Goal: Find contact information: Find contact information

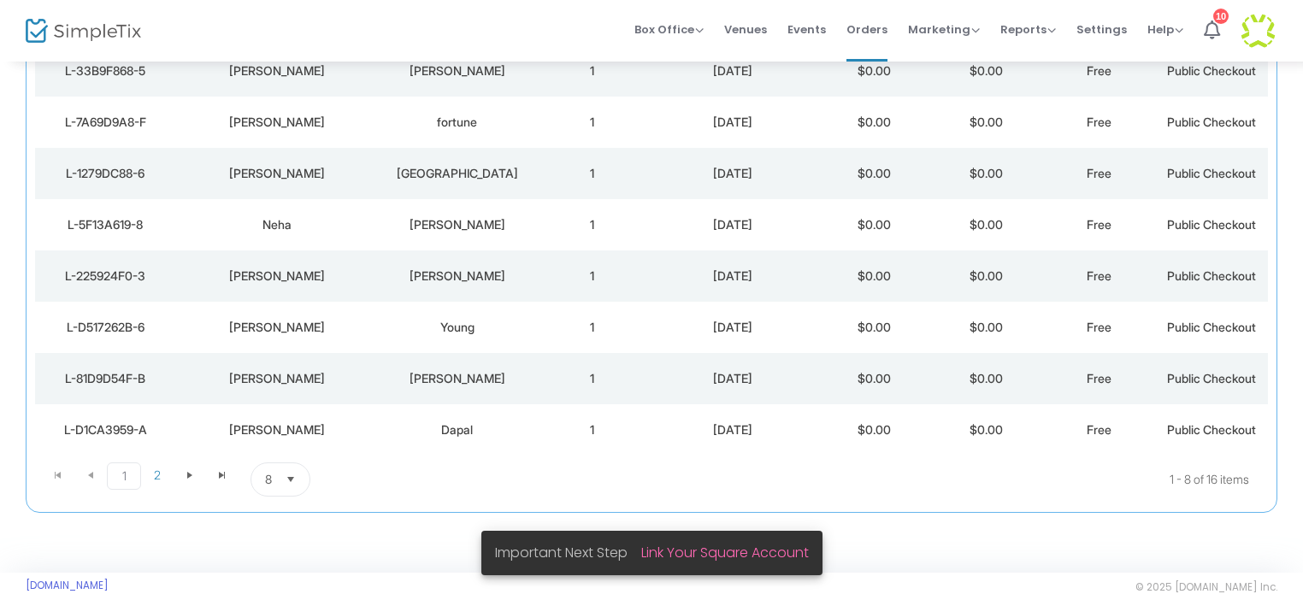
scroll to position [259, 0]
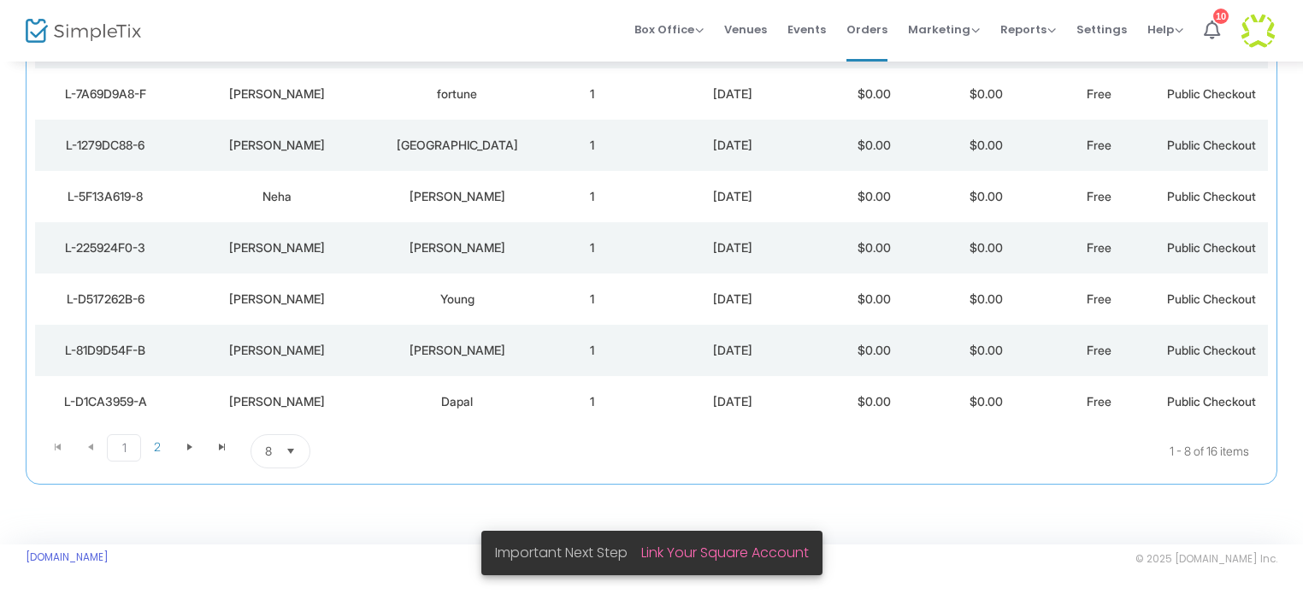
click at [456, 350] on div "[PERSON_NAME]" at bounding box center [457, 350] width 149 height 17
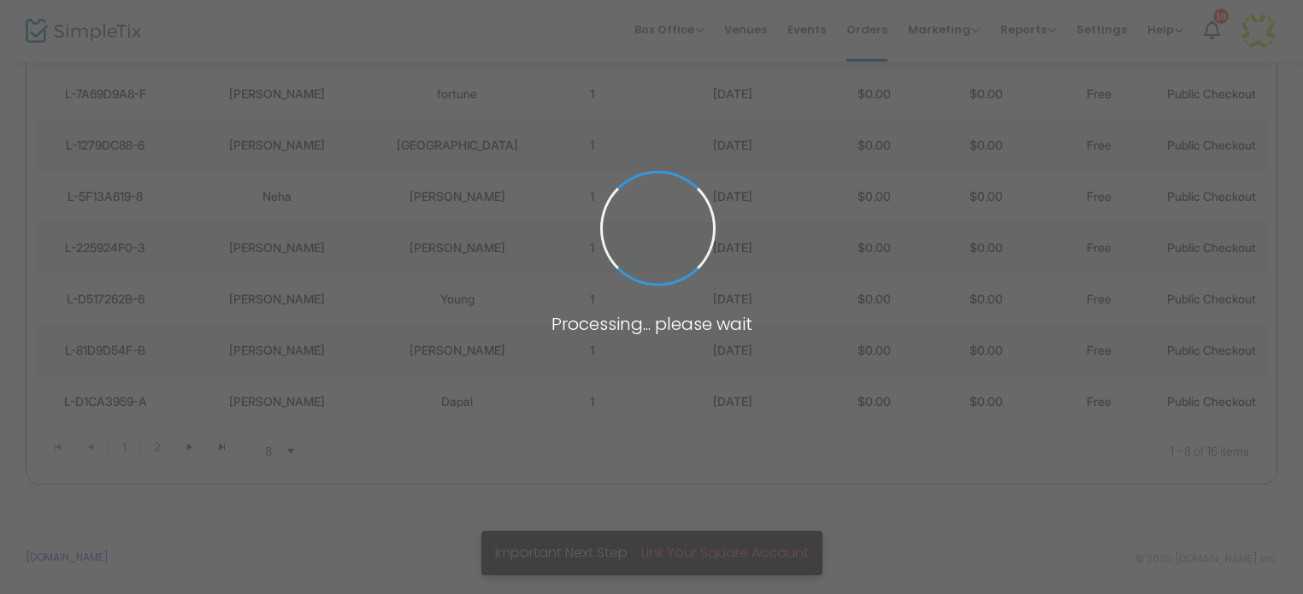
scroll to position [0, 0]
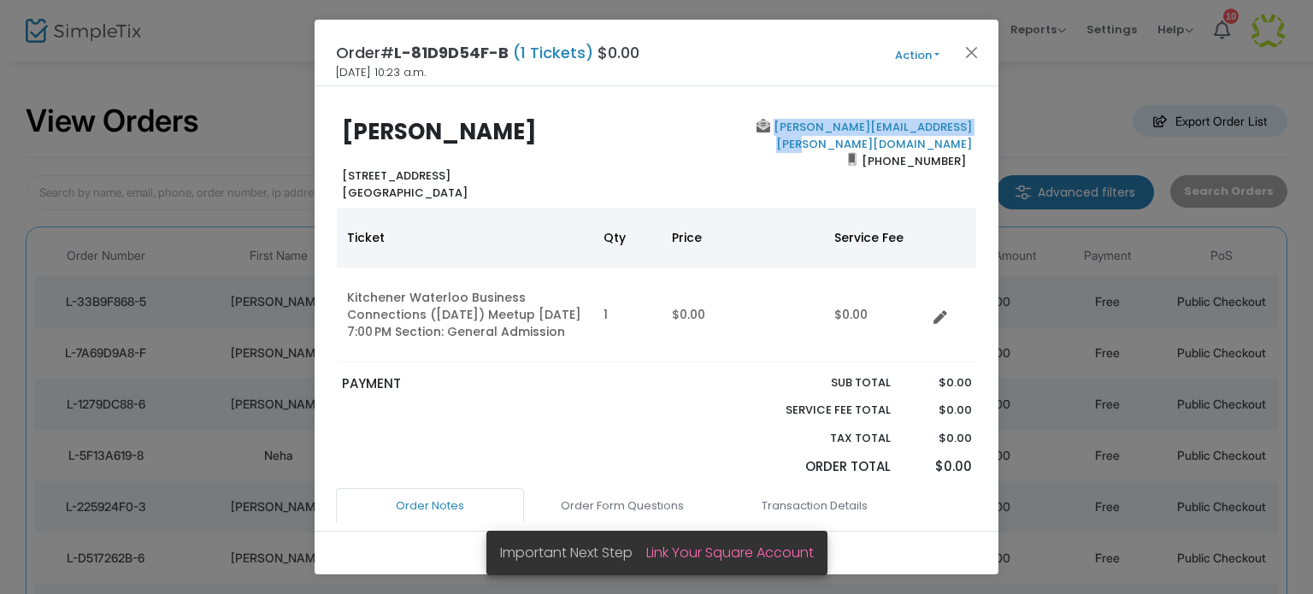
drag, startPoint x: 966, startPoint y: 125, endPoint x: 754, endPoint y: 132, distance: 212.1
click at [754, 132] on div "[PERSON_NAME][EMAIL_ADDRESS][PERSON_NAME][DOMAIN_NAME] [PHONE_NUMBER]" at bounding box center [817, 160] width 323 height 82
copy link "[PERSON_NAME][EMAIL_ADDRESS][PERSON_NAME][DOMAIN_NAME]"
click at [973, 47] on button "Close" at bounding box center [972, 52] width 22 height 22
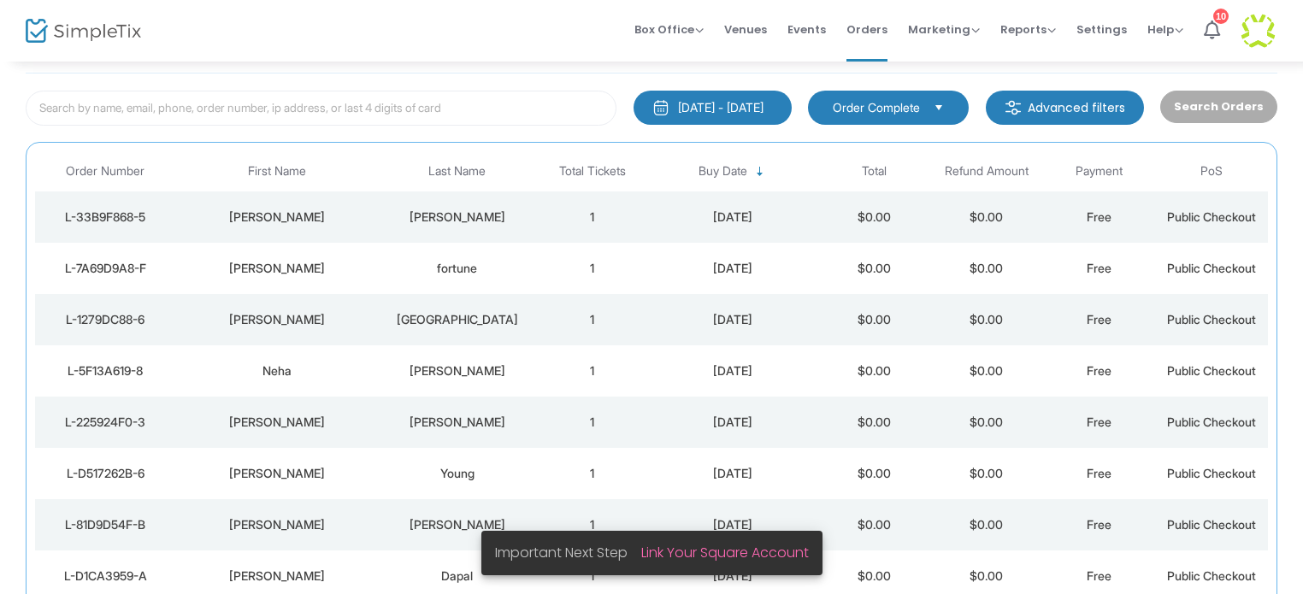
scroll to position [91, 0]
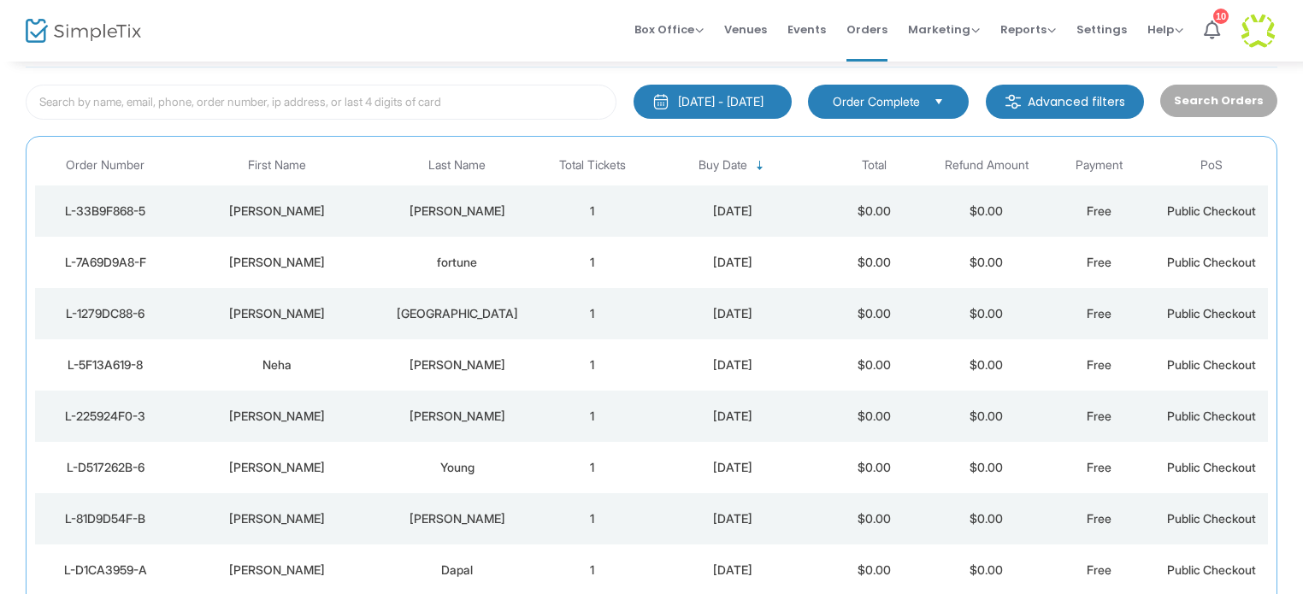
click at [438, 254] on div "fortune" at bounding box center [457, 262] width 149 height 17
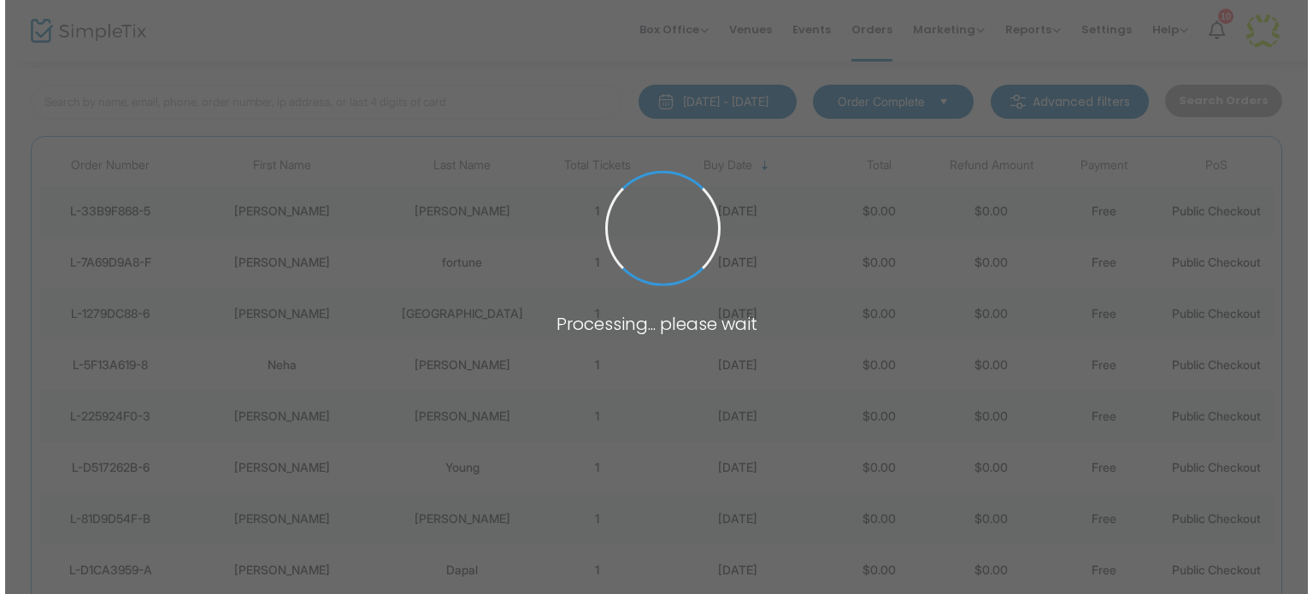
scroll to position [0, 0]
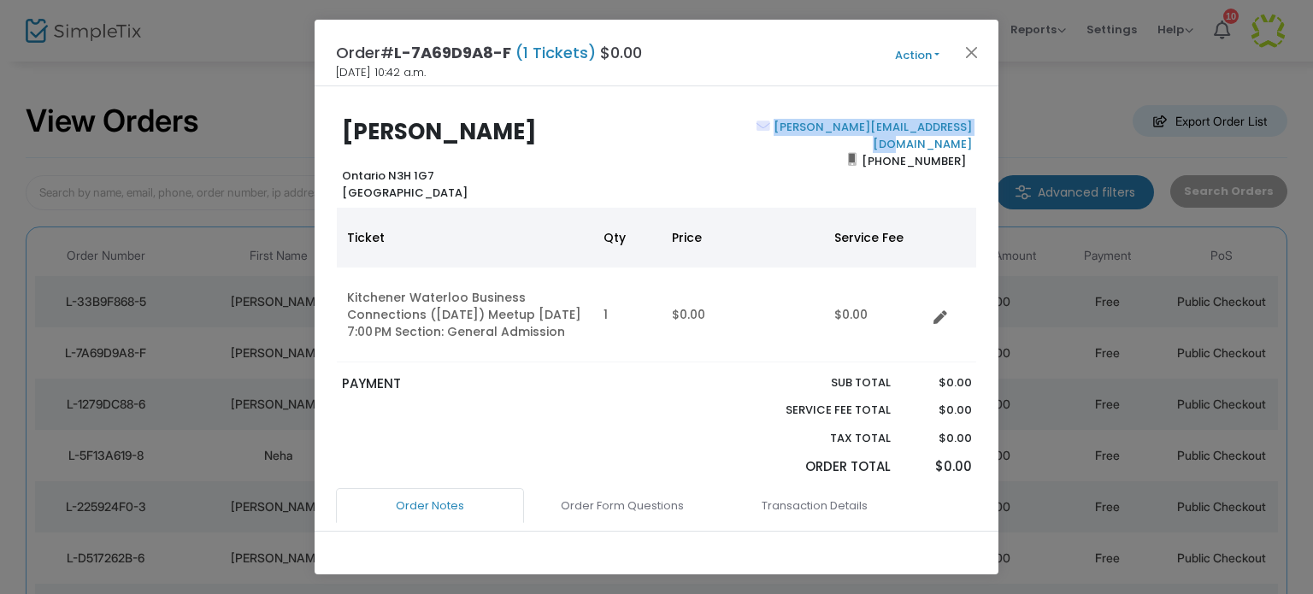
drag, startPoint x: 965, startPoint y: 124, endPoint x: 750, endPoint y: 133, distance: 214.7
click at [750, 133] on div "andy@andyscustomcontracting.com (519) 598-0752" at bounding box center [817, 160] width 323 height 82
copy link "andy@andyscustomcontracting.com"
click at [970, 50] on button "Close" at bounding box center [972, 52] width 22 height 22
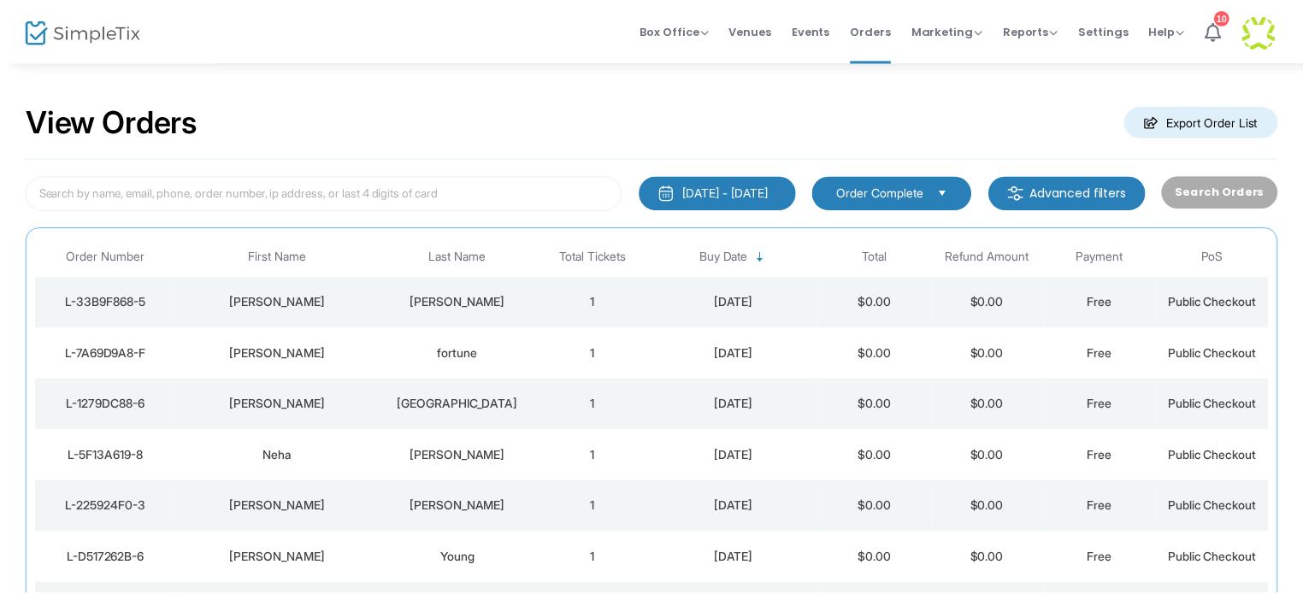
scroll to position [91, 0]
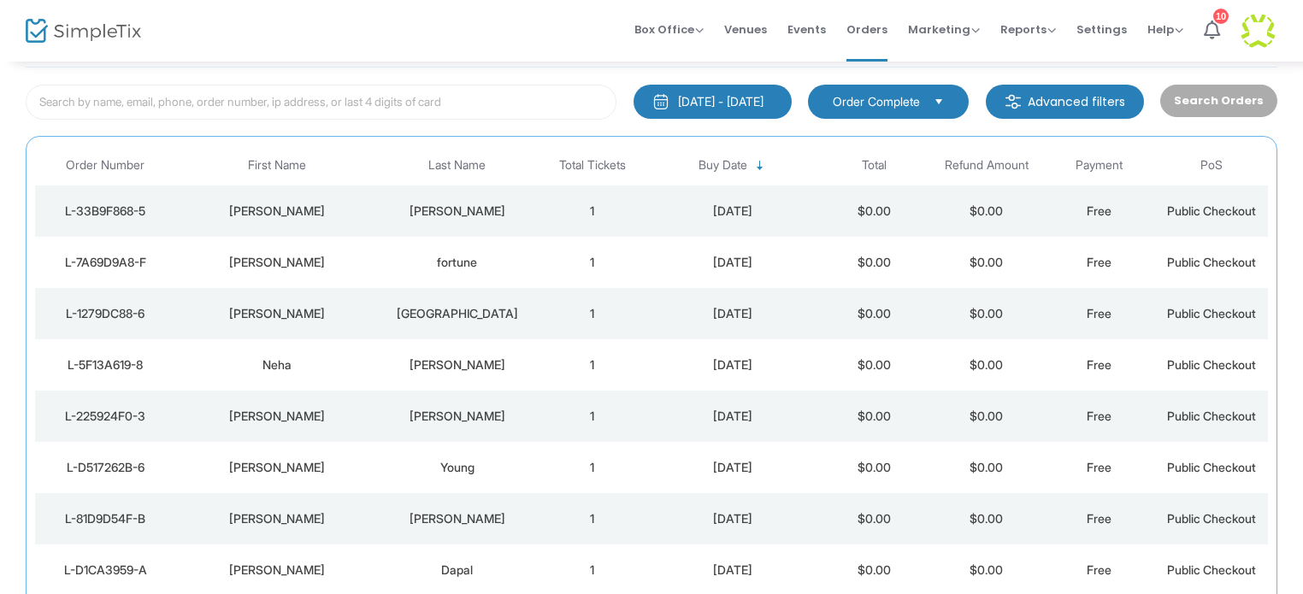
click at [450, 208] on div "[PERSON_NAME]" at bounding box center [457, 211] width 149 height 17
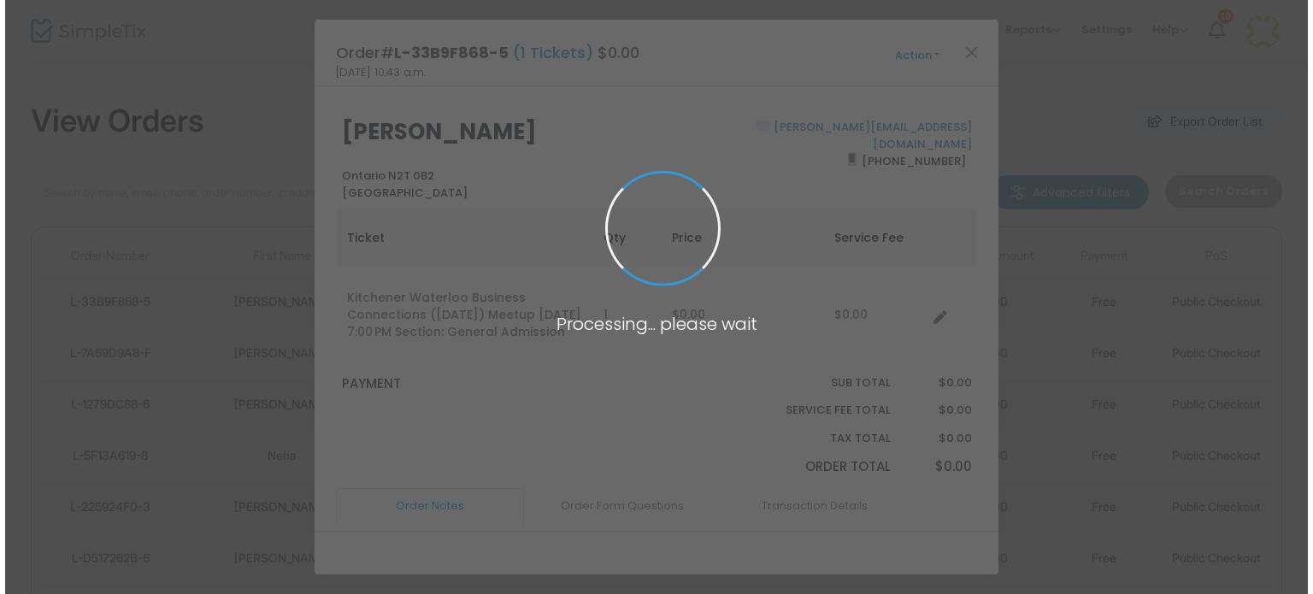
scroll to position [0, 0]
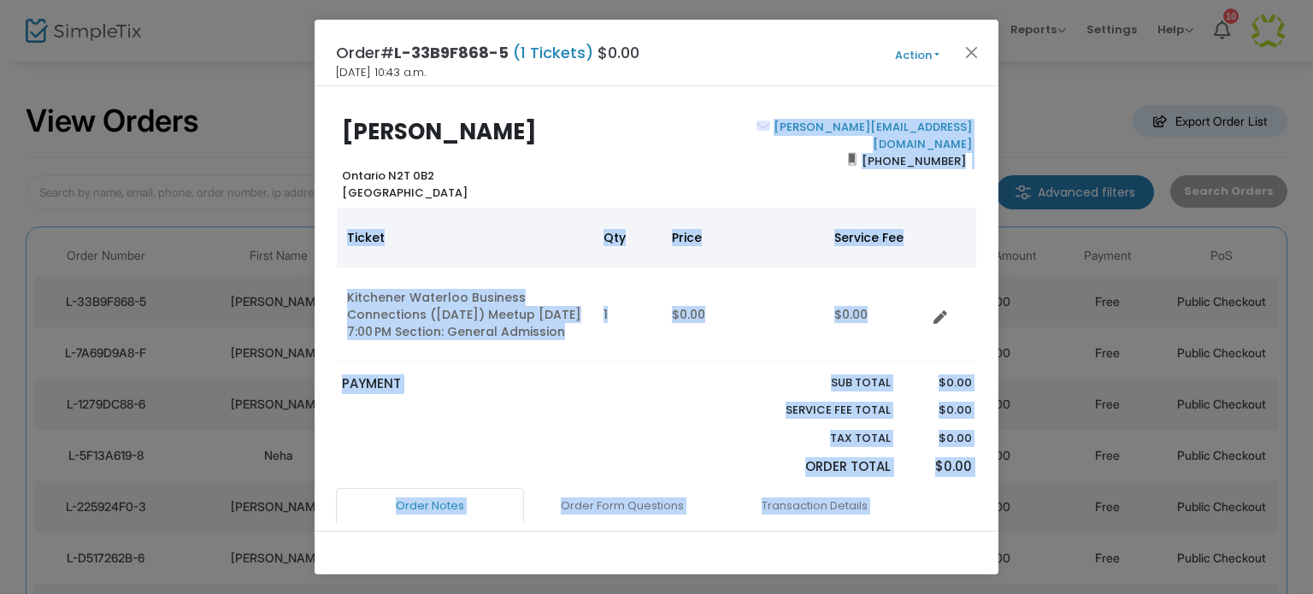
click at [849, 125] on body "Processing... please wait Box Office Sell Tickets Bookings Sell Season Pass Ven…" at bounding box center [656, 297] width 1313 height 594
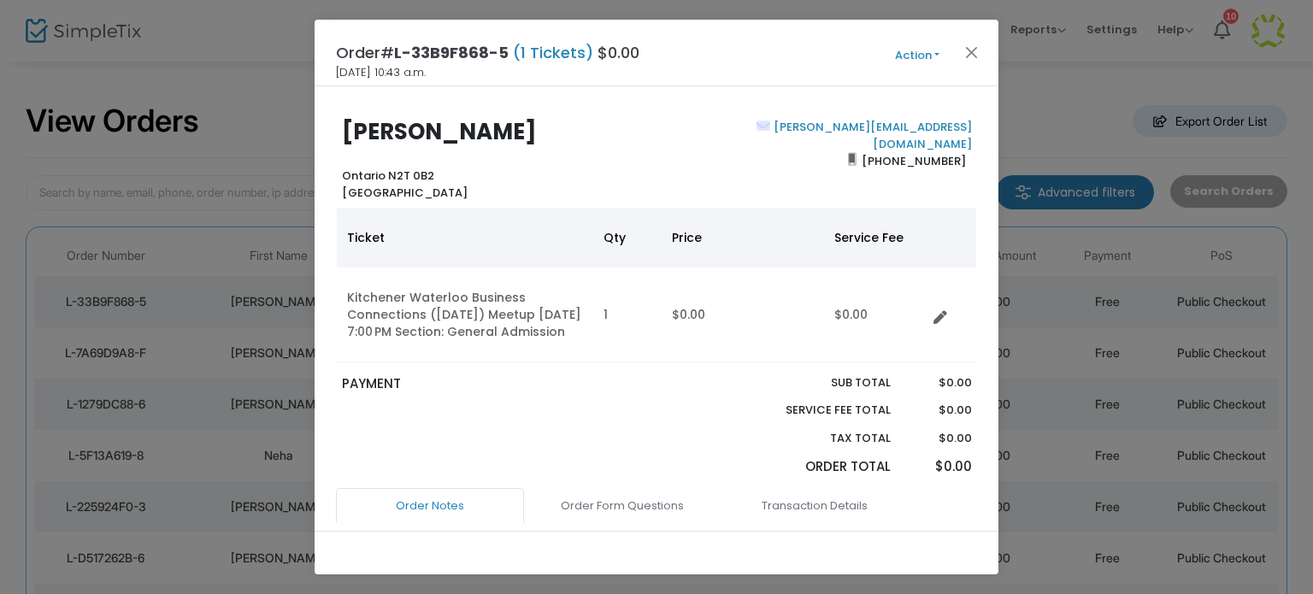
click at [868, 88] on div "Luis Barrionuevo Ontario N2T 0B2 Canada luis@thetree.coffee (519) 781-7621 Tick…" at bounding box center [657, 308] width 684 height 444
drag, startPoint x: 964, startPoint y: 125, endPoint x: 851, endPoint y: 129, distance: 112.9
click at [851, 129] on div "luis@thetree.coffee (519) 781-7621" at bounding box center [817, 160] width 323 height 82
copy link "luis@thetree.coffee"
click at [974, 56] on button "Close" at bounding box center [972, 52] width 22 height 22
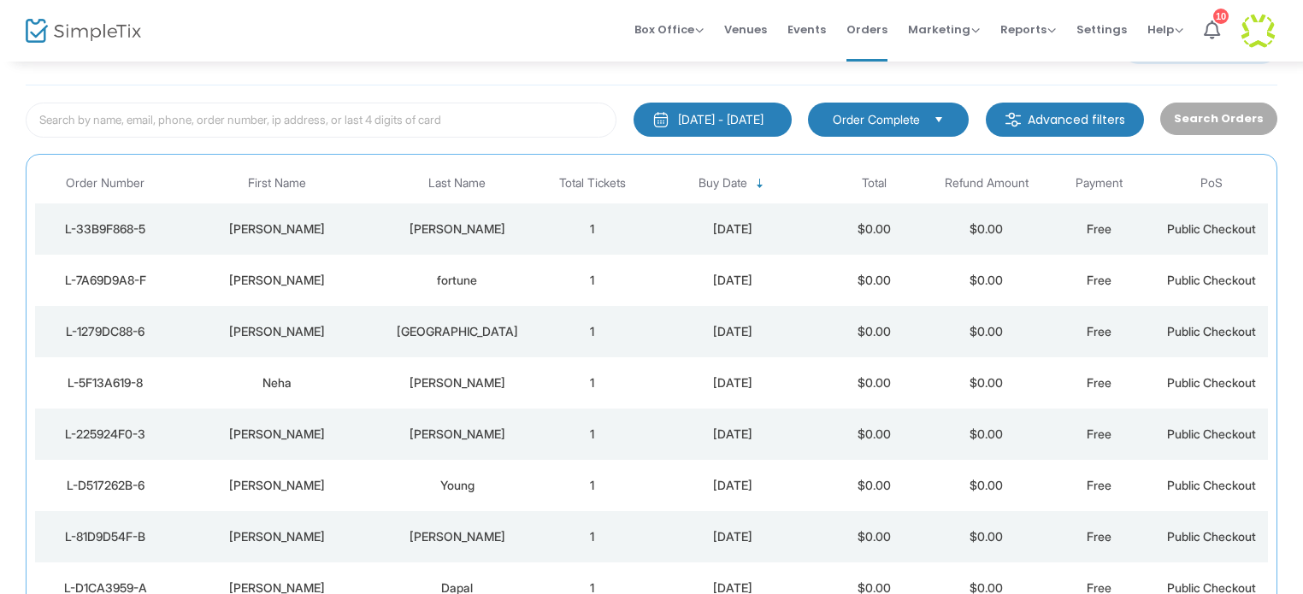
scroll to position [91, 0]
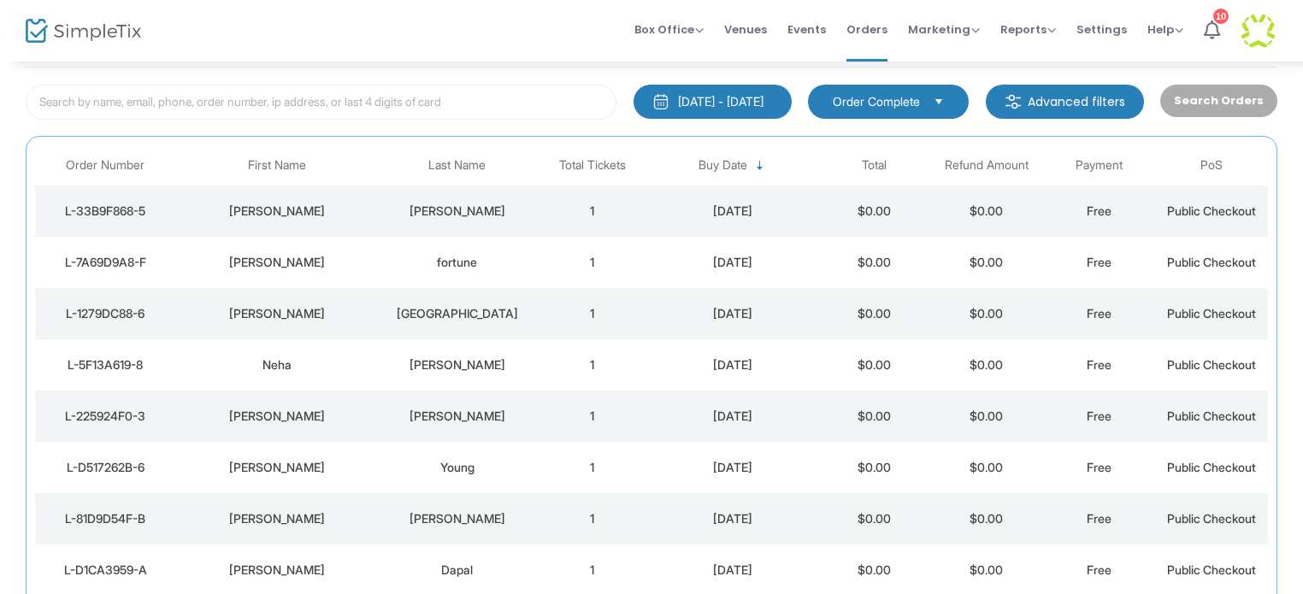
click at [283, 312] on div "[PERSON_NAME]" at bounding box center [277, 313] width 194 height 17
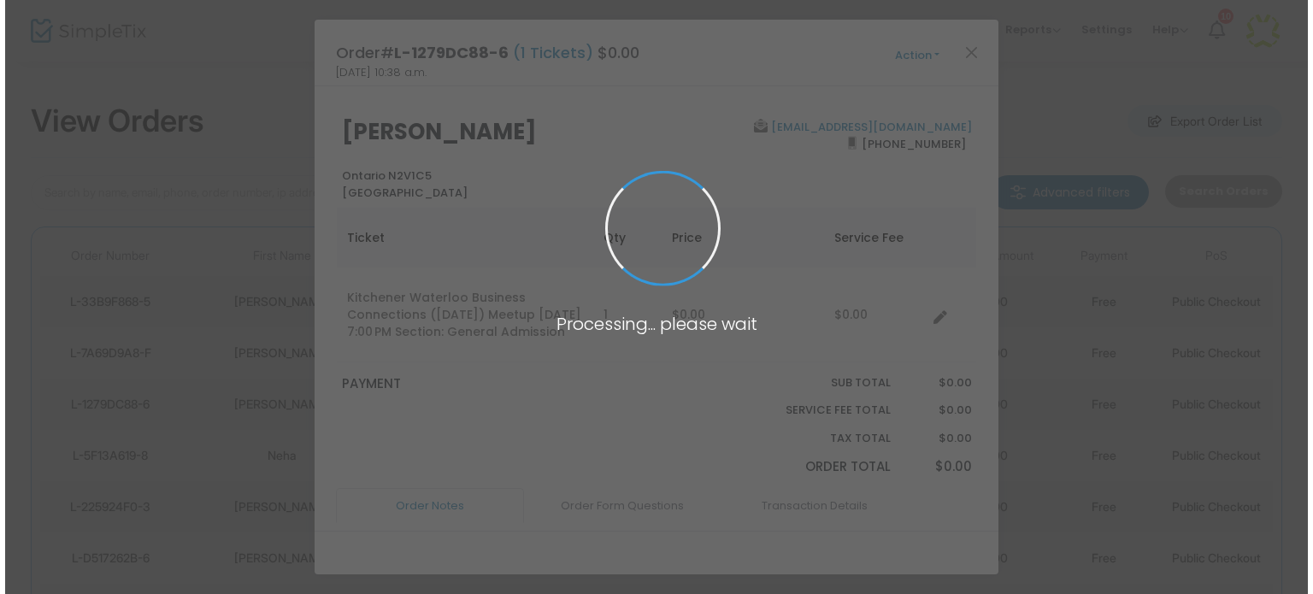
scroll to position [0, 0]
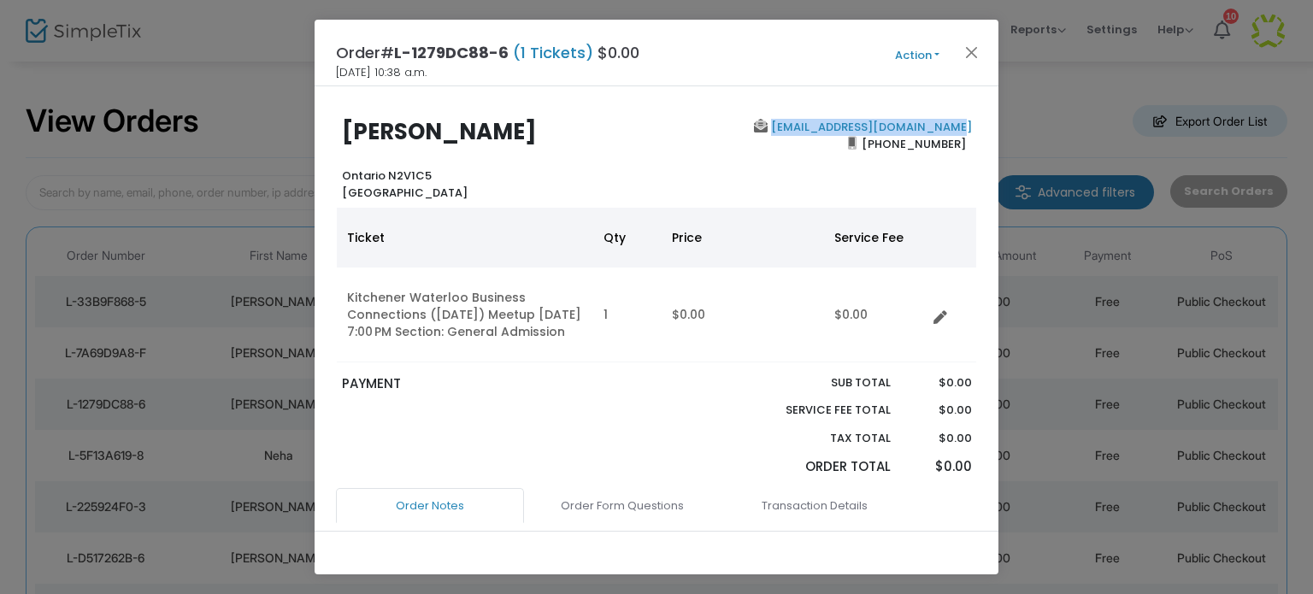
drag, startPoint x: 968, startPoint y: 126, endPoint x: 785, endPoint y: 121, distance: 182.1
click at [785, 121] on div "manuelvizcayalois@gmail.com (519) 579-8937" at bounding box center [817, 160] width 323 height 82
copy link "manuelvizcayalois@gmail.com"
click at [969, 51] on button "Close" at bounding box center [972, 52] width 22 height 22
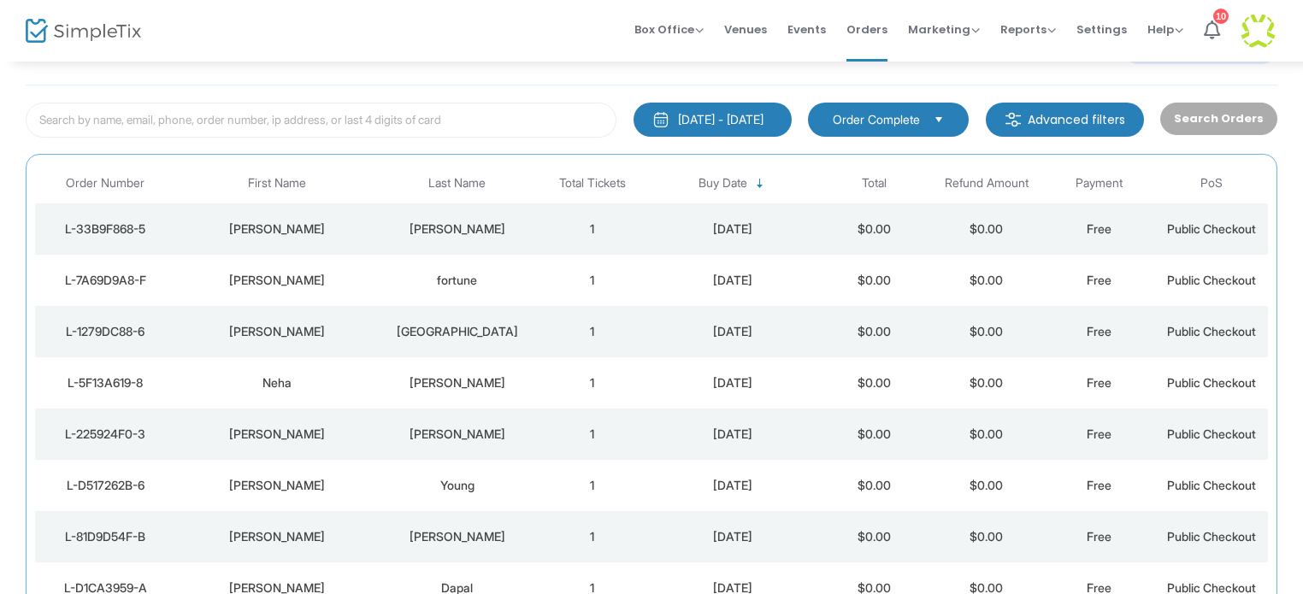
scroll to position [91, 0]
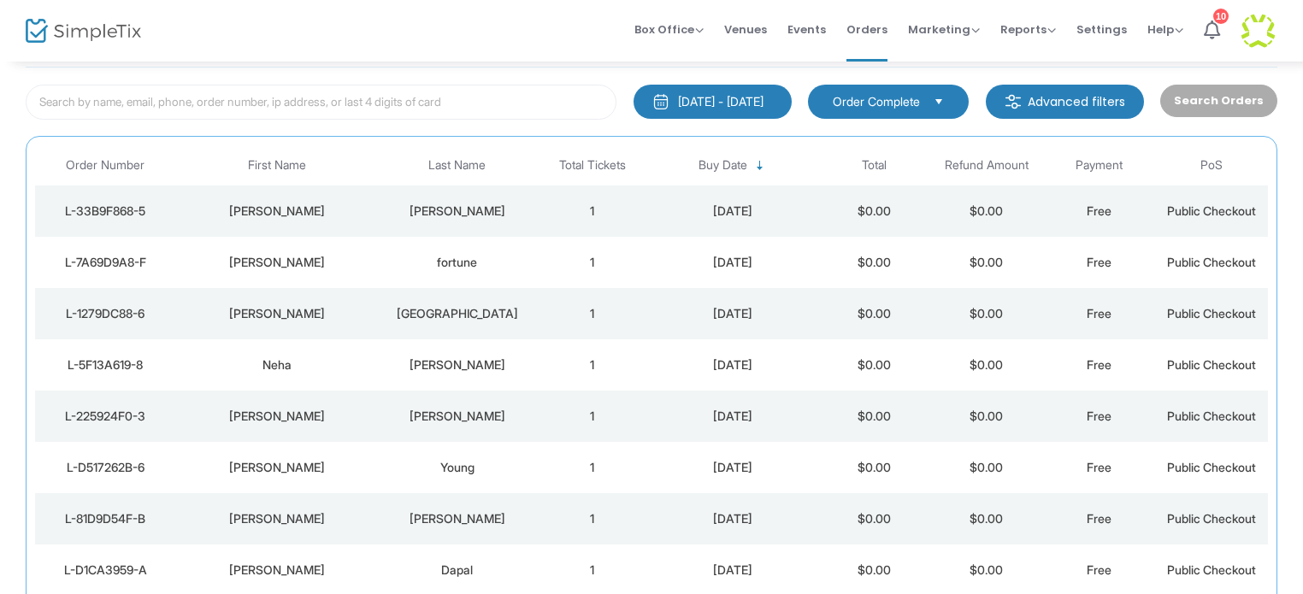
click at [372, 365] on div "Neha" at bounding box center [277, 364] width 194 height 17
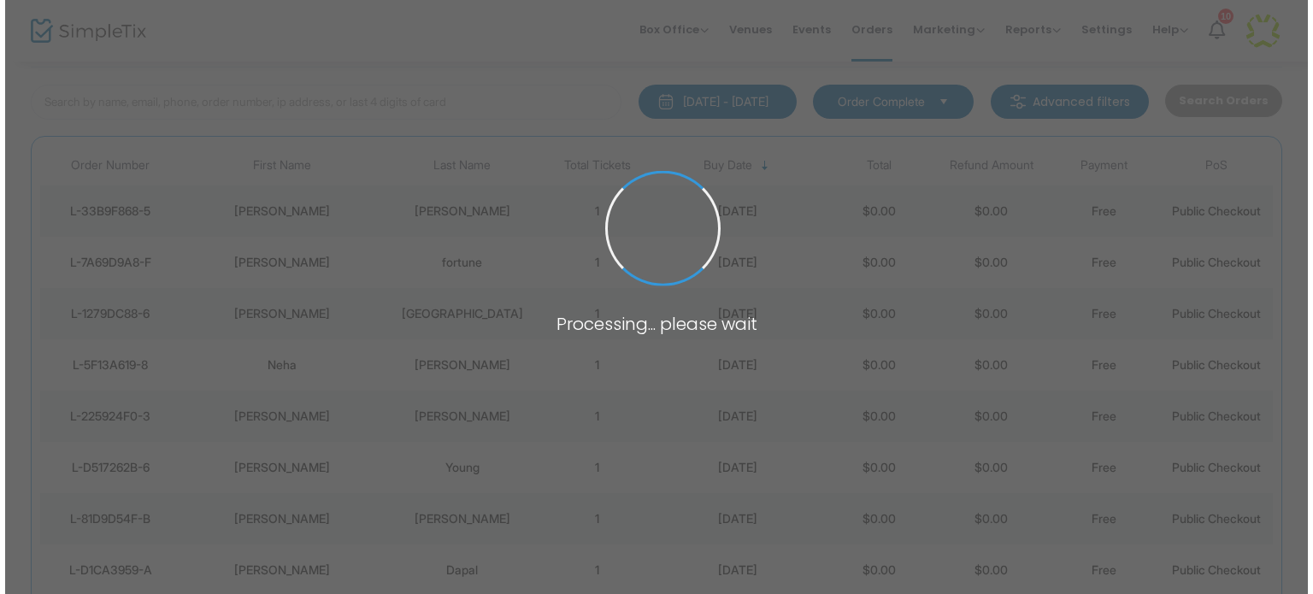
scroll to position [0, 0]
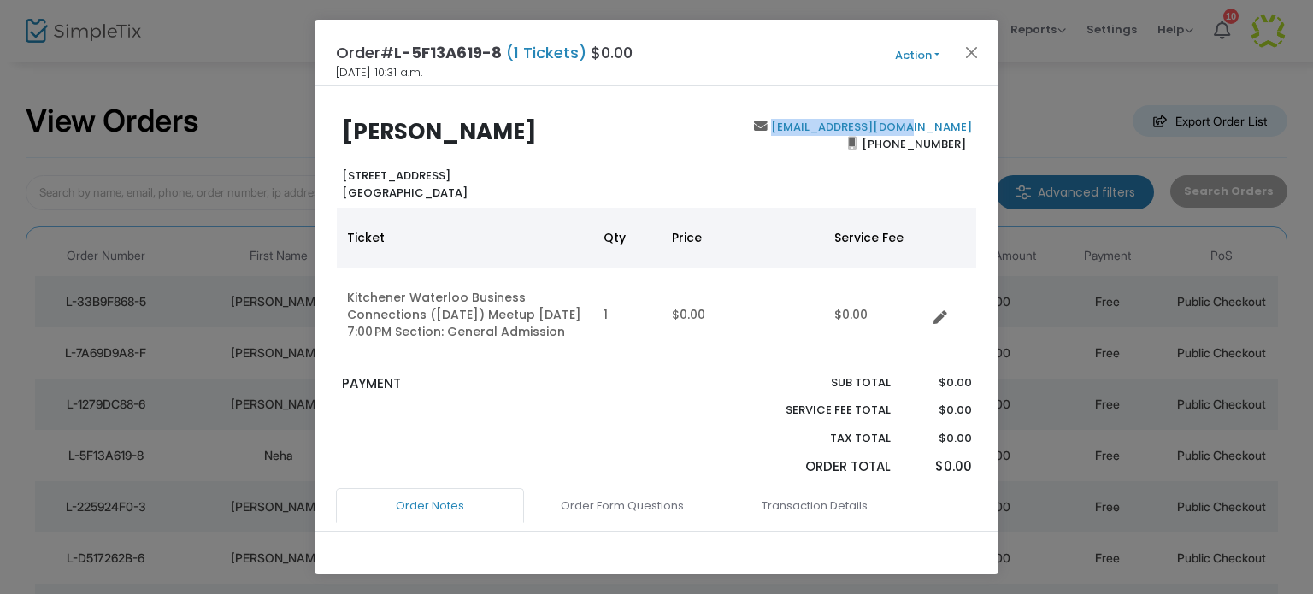
drag, startPoint x: 965, startPoint y: 126, endPoint x: 824, endPoint y: 121, distance: 141.1
click at [824, 121] on div "juwaleneha@gmail.com (226) 600-3570" at bounding box center [817, 160] width 323 height 82
copy link "juwaleneha@gmail.com"
click at [971, 51] on button "Close" at bounding box center [972, 52] width 22 height 22
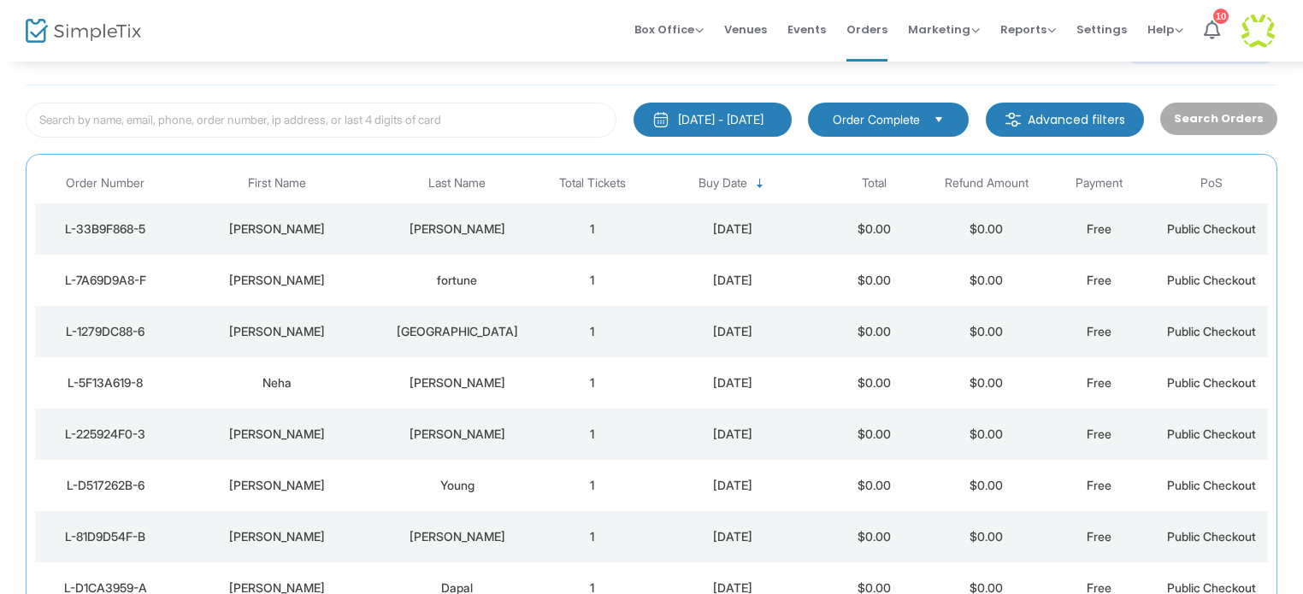
scroll to position [91, 0]
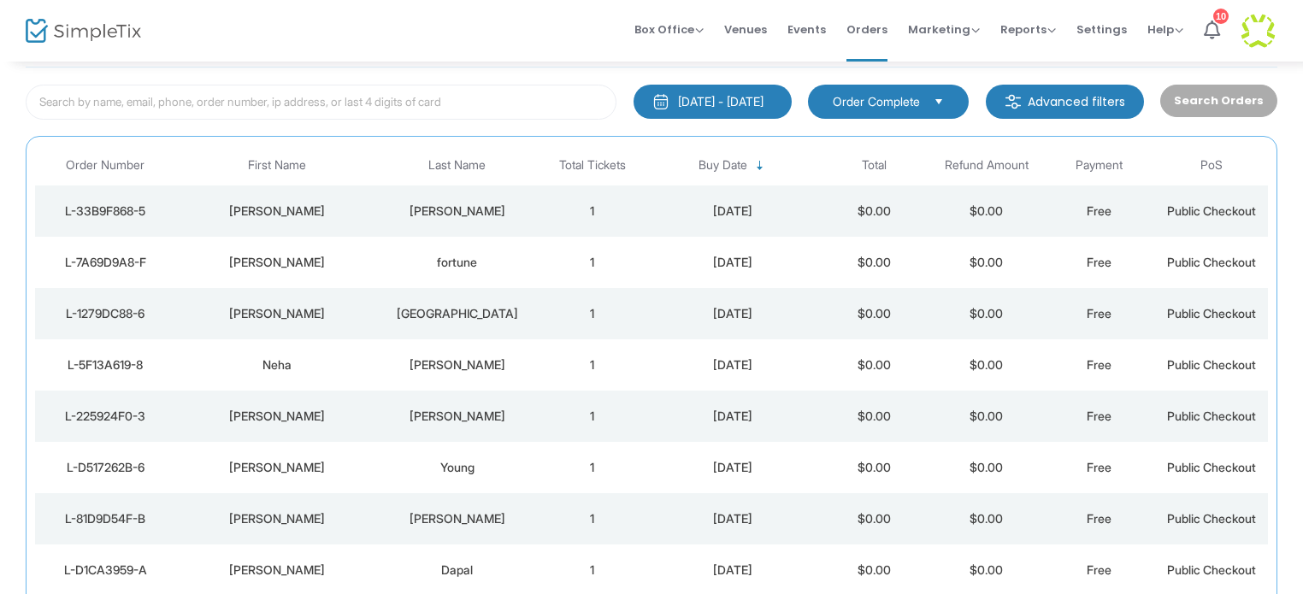
click at [450, 405] on td "[PERSON_NAME]" at bounding box center [457, 416] width 157 height 51
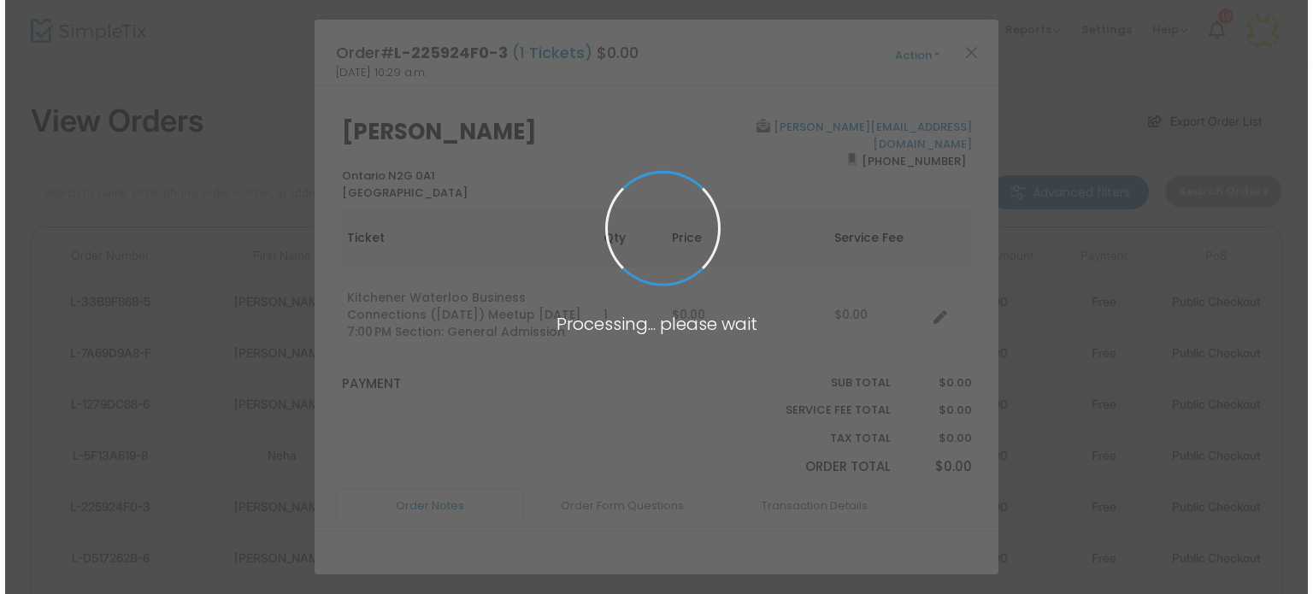
scroll to position [0, 0]
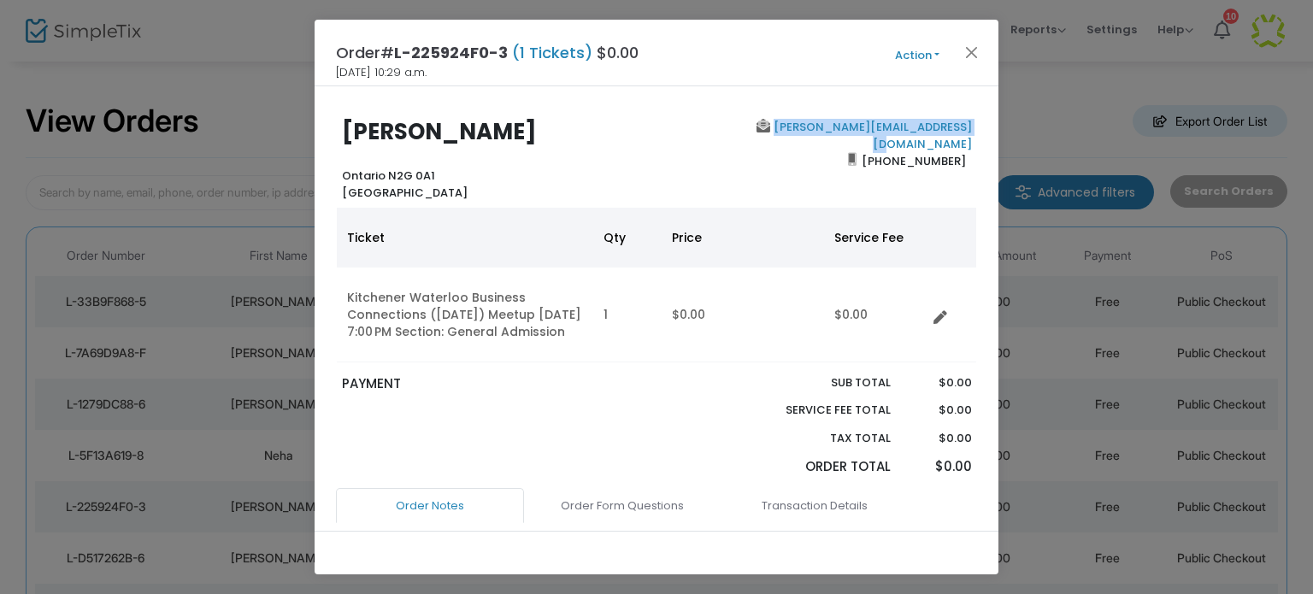
drag, startPoint x: 966, startPoint y: 124, endPoint x: 786, endPoint y: 129, distance: 179.6
click at [786, 129] on div "craig@ultimatevision.solutions (519) 880-4234" at bounding box center [817, 160] width 323 height 82
copy link "craig@ultimatevision.solutions"
drag, startPoint x: 968, startPoint y: 50, endPoint x: 989, endPoint y: 11, distance: 44.3
click at [969, 50] on button "Close" at bounding box center [972, 52] width 22 height 22
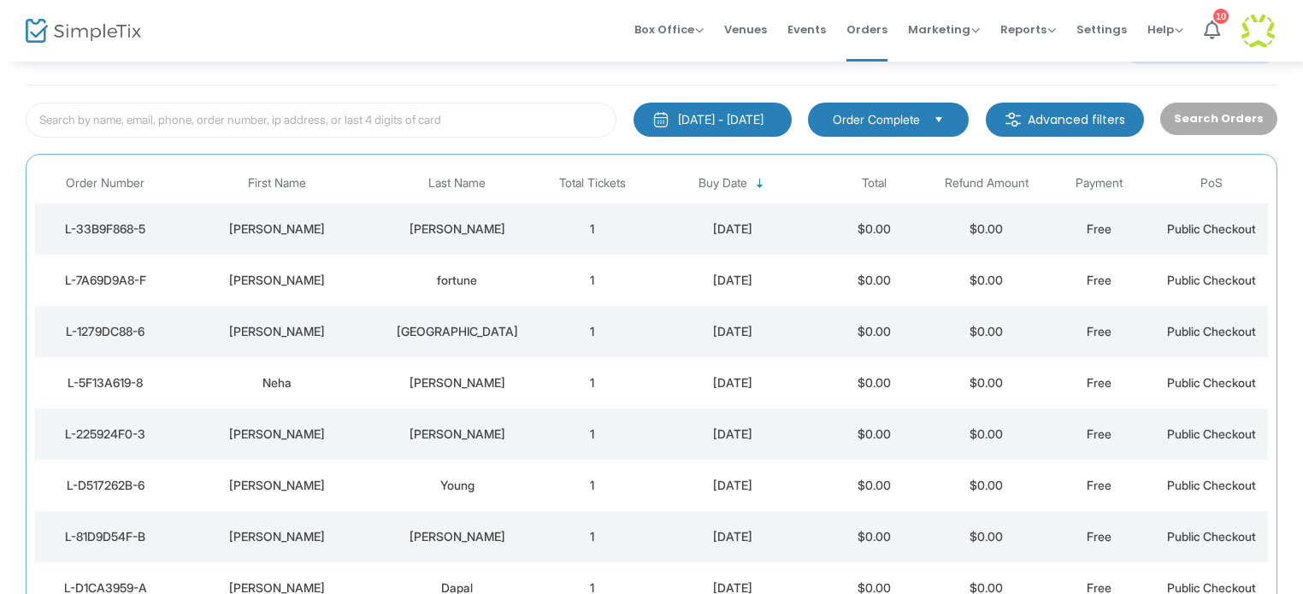
scroll to position [91, 0]
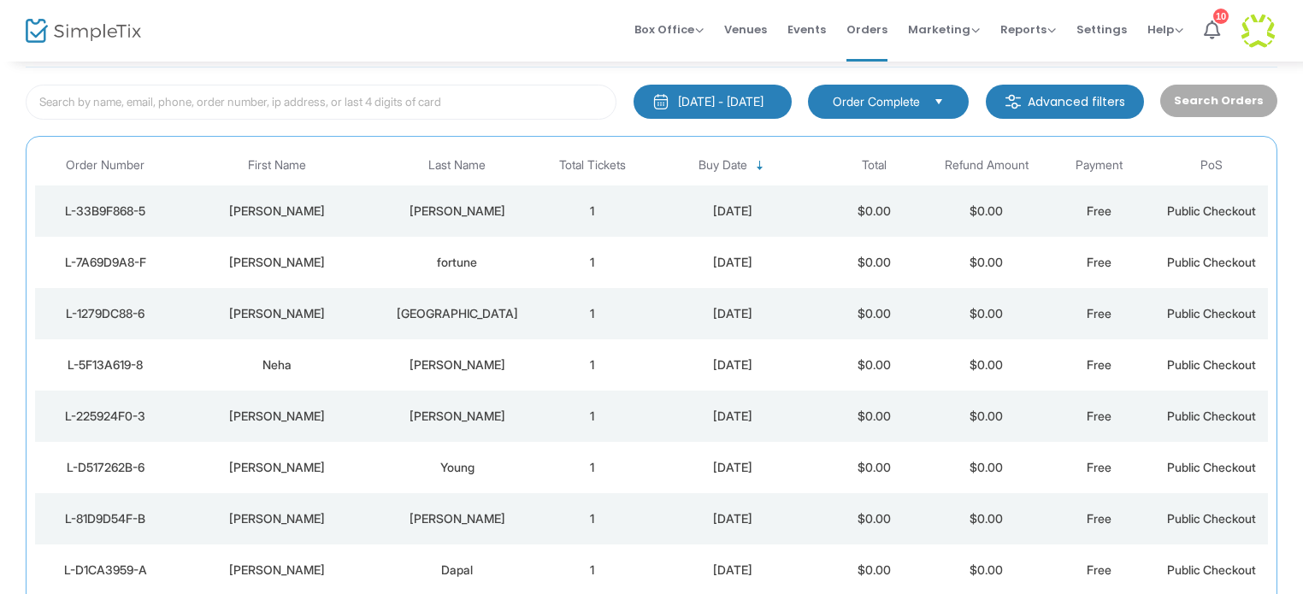
click at [274, 459] on div "[PERSON_NAME]" at bounding box center [277, 467] width 194 height 17
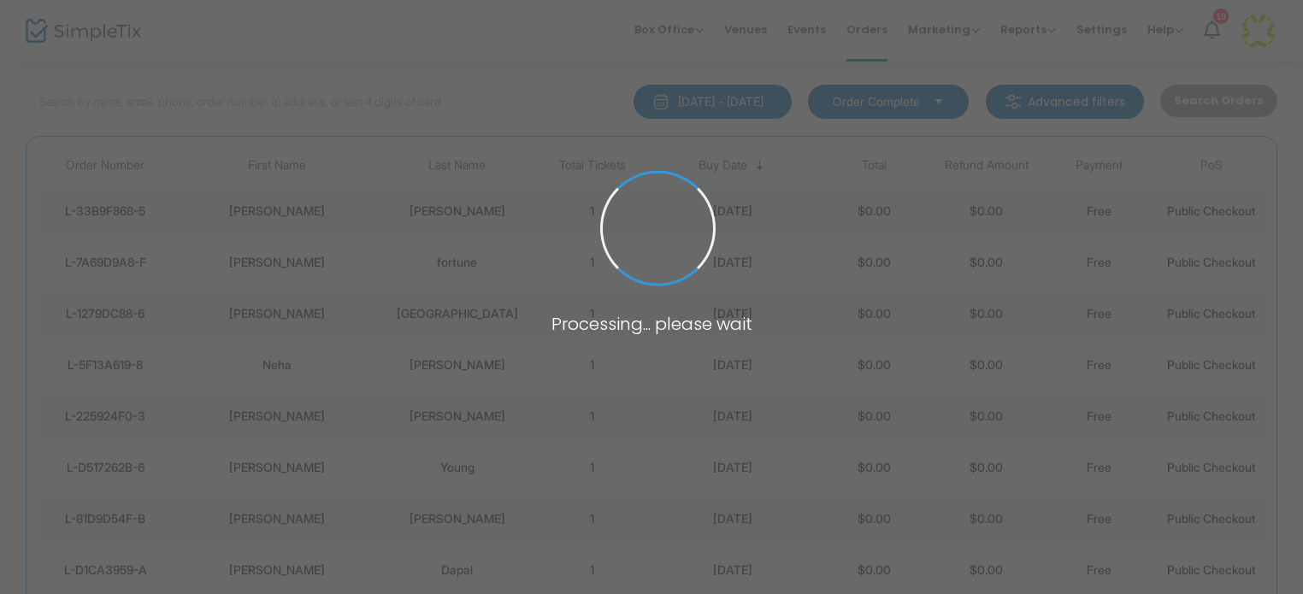
scroll to position [0, 0]
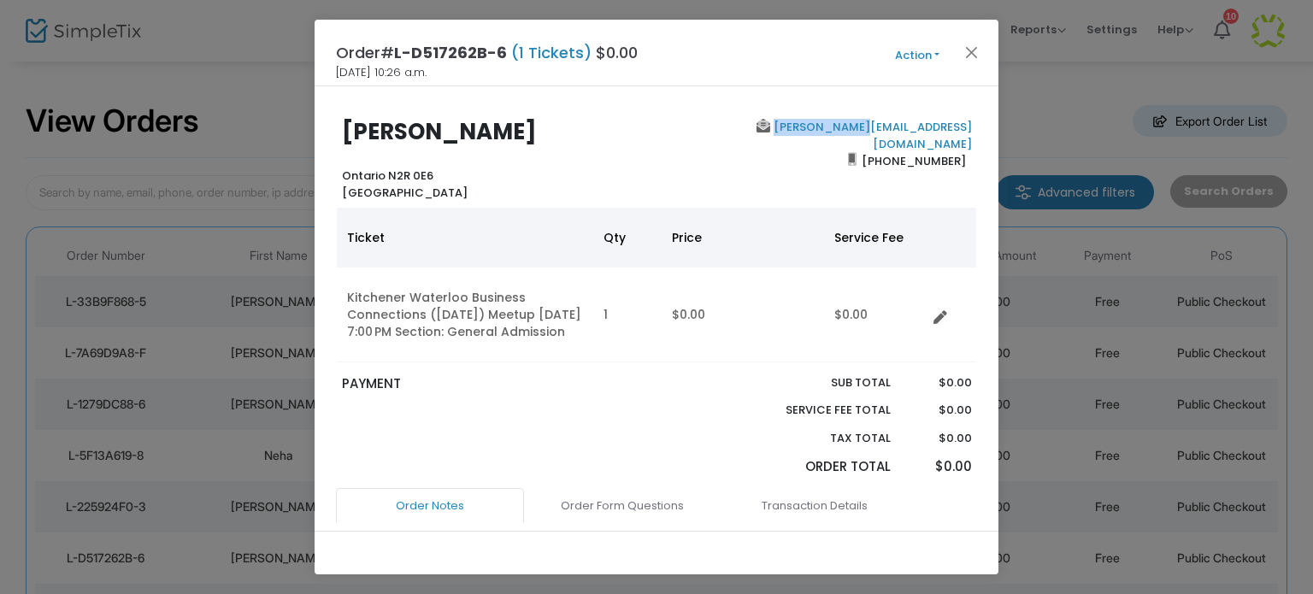
drag, startPoint x: 968, startPoint y: 127, endPoint x: 900, endPoint y: 95, distance: 75.7
click at [873, 129] on div "james@hlsg.ca (519) 572-5389" at bounding box center [817, 160] width 323 height 82
copy link "james@hlsg.ca"
click at [969, 50] on button "Close" at bounding box center [972, 52] width 22 height 22
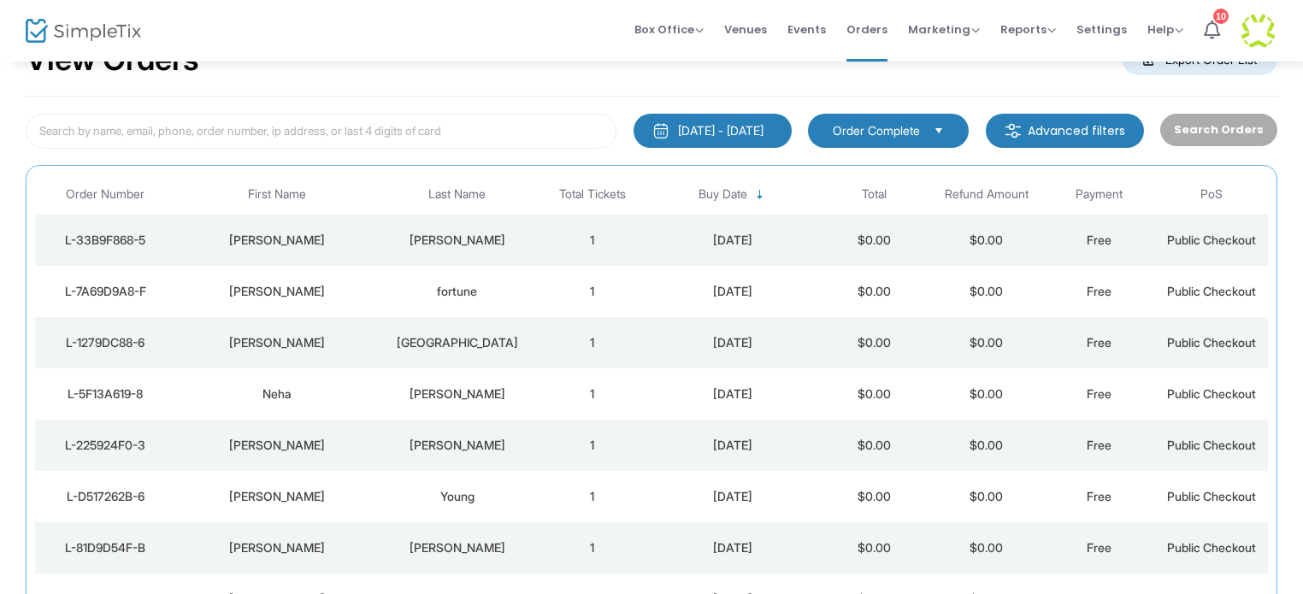
scroll to position [91, 0]
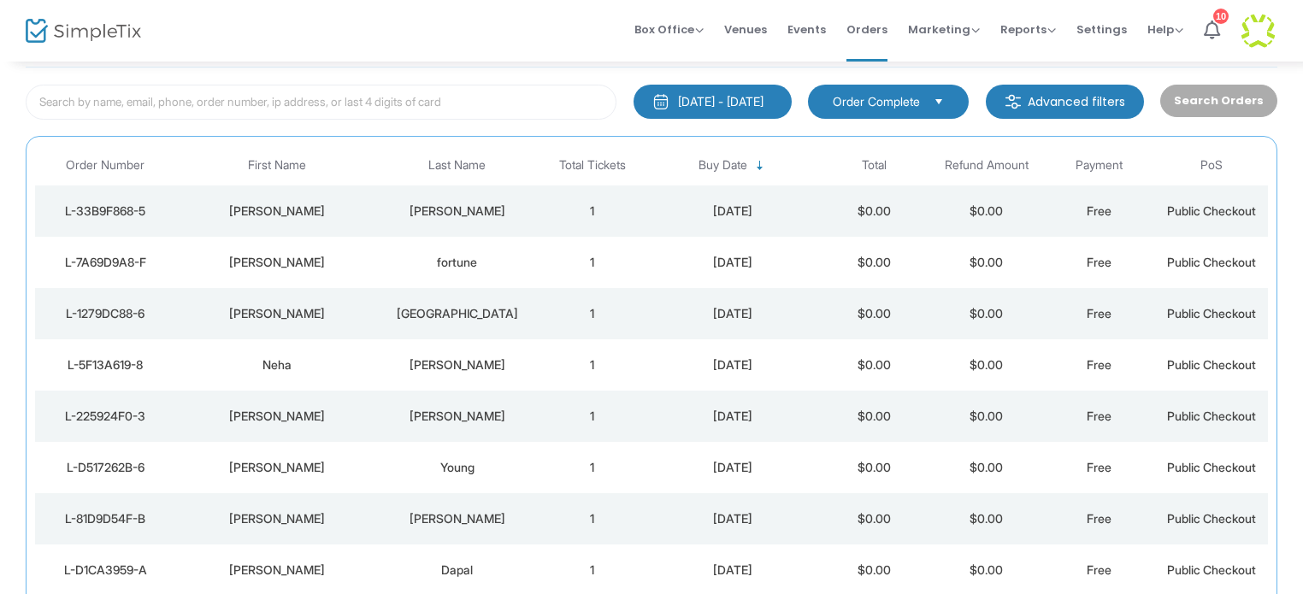
click at [467, 518] on div "[PERSON_NAME]" at bounding box center [457, 518] width 149 height 17
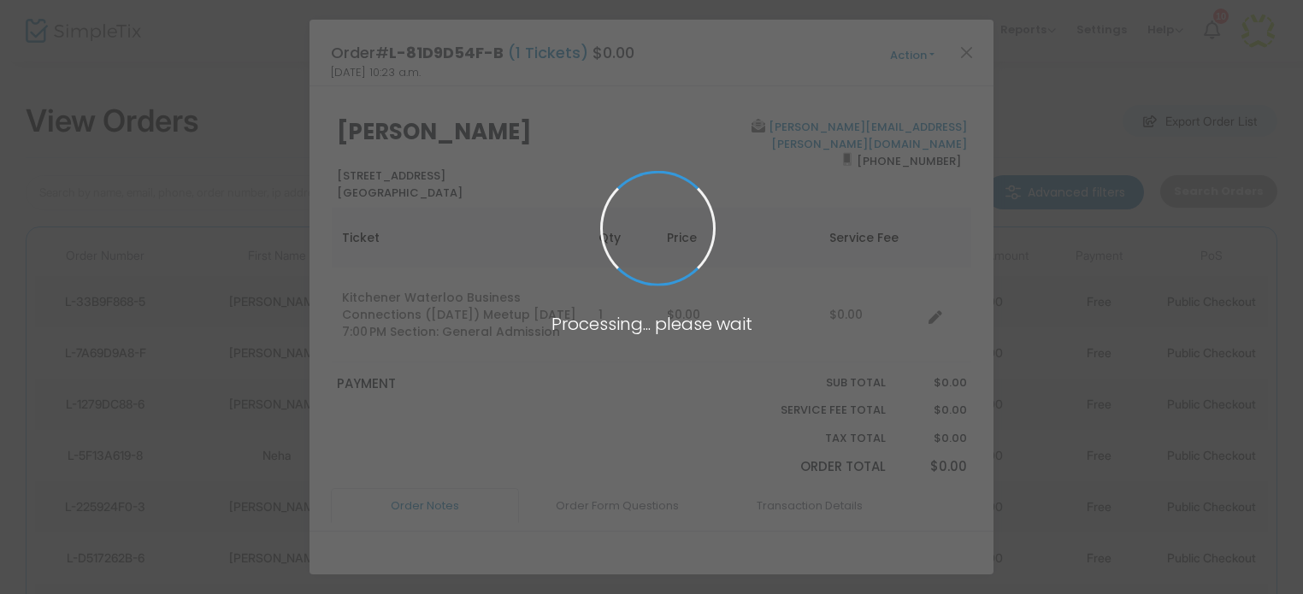
scroll to position [0, 0]
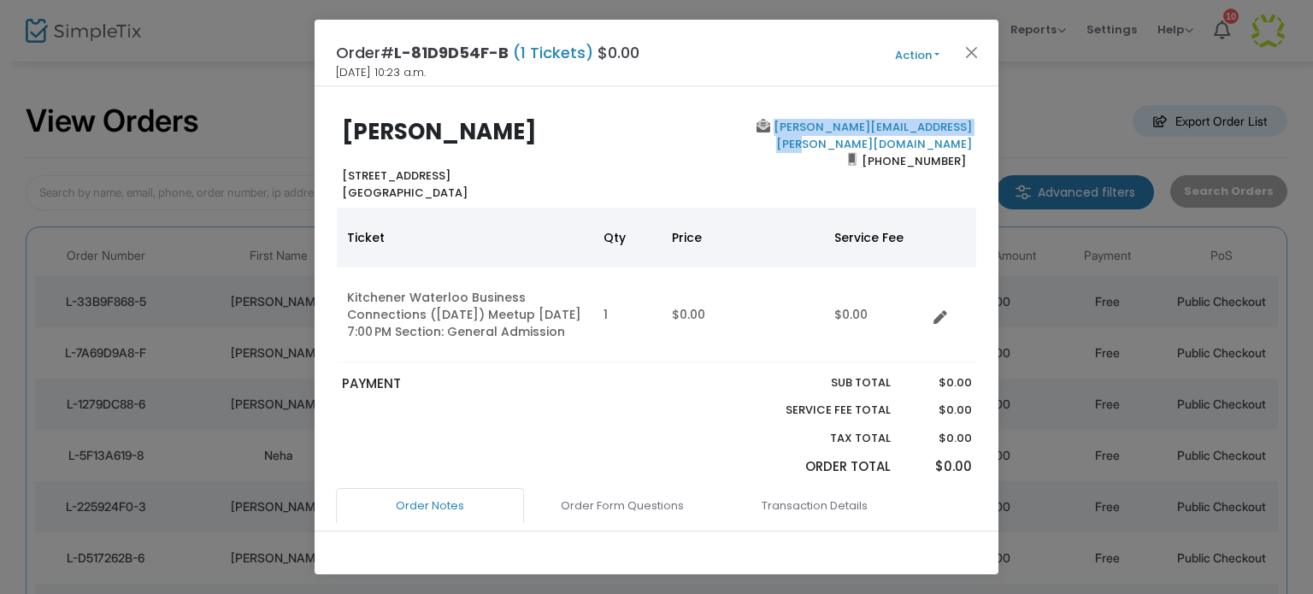
drag, startPoint x: 966, startPoint y: 126, endPoint x: 755, endPoint y: 126, distance: 211.1
click at [755, 126] on div "scott.murphy@dataperceptions.com (519) 589-5854" at bounding box center [817, 160] width 323 height 82
copy link "scott.murphy@dataperceptions.com"
drag, startPoint x: 968, startPoint y: 48, endPoint x: 983, endPoint y: 3, distance: 47.0
click at [968, 47] on button "Close" at bounding box center [972, 52] width 22 height 22
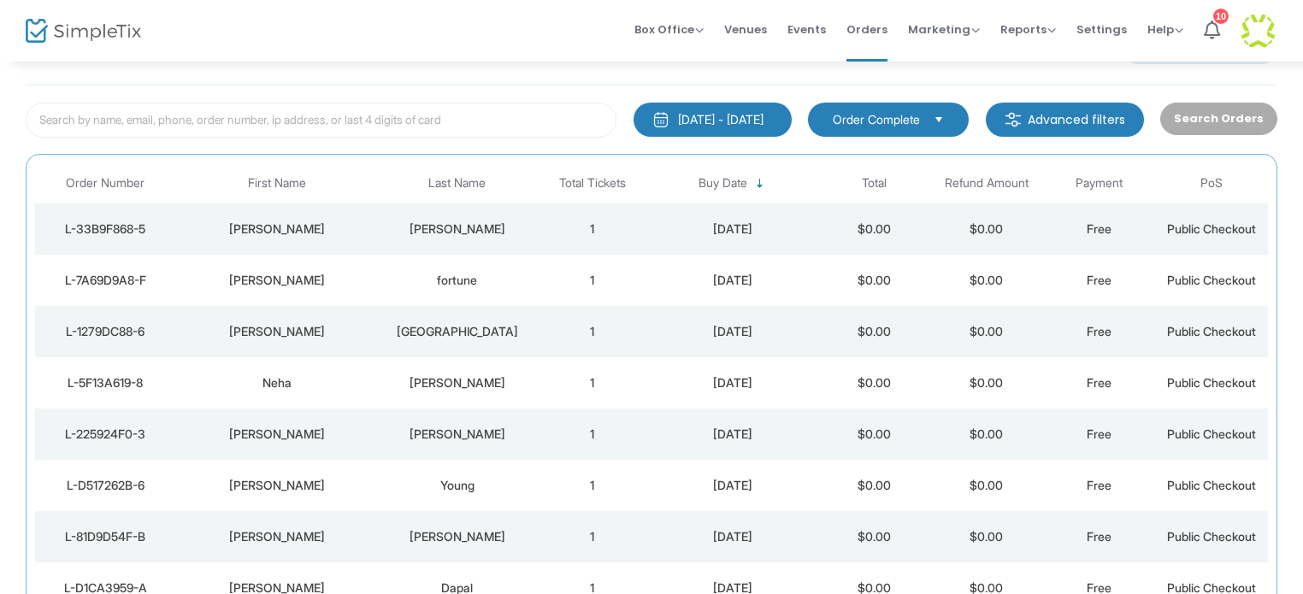
scroll to position [91, 0]
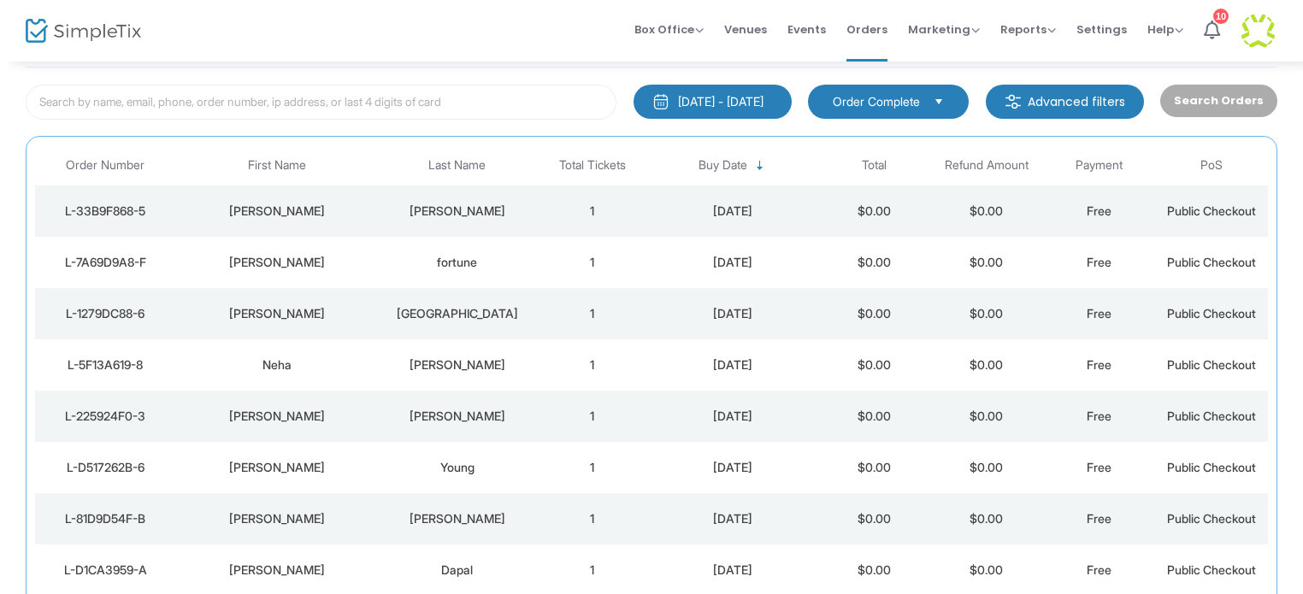
click at [80, 39] on img at bounding box center [83, 31] width 115 height 25
